Goal: Obtain resource: Download file/media

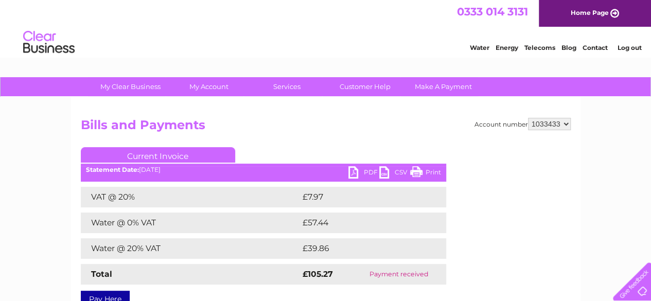
scroll to position [67, 0]
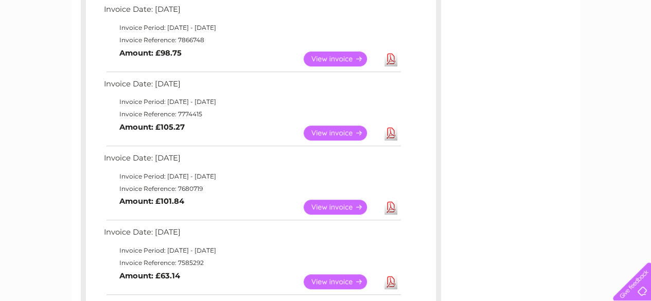
click at [346, 56] on link "View" at bounding box center [341, 58] width 76 height 15
click at [393, 58] on link "Download" at bounding box center [390, 58] width 13 height 15
click at [331, 54] on link "View" at bounding box center [341, 58] width 76 height 15
click at [331, 56] on link "View" at bounding box center [341, 58] width 76 height 15
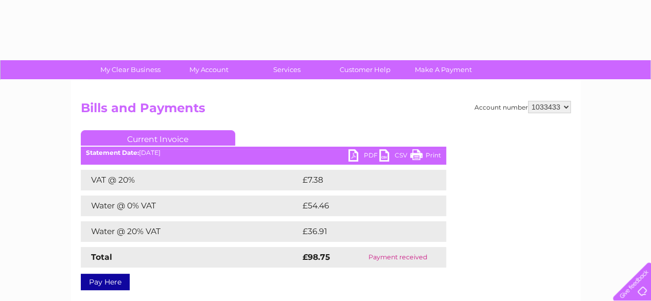
scroll to position [6, 0]
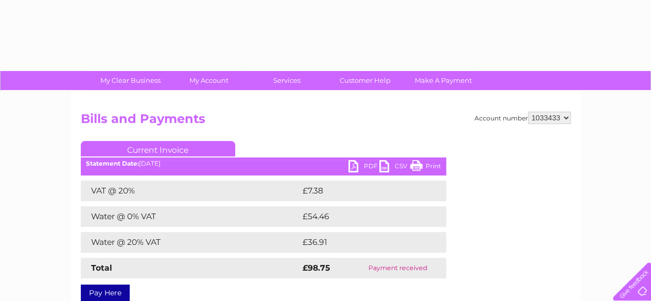
click at [358, 163] on link "PDF" at bounding box center [363, 167] width 31 height 15
